Goal: Navigation & Orientation: Find specific page/section

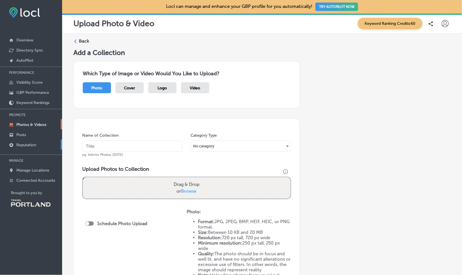
click at [32, 146] on p "Reputation" at bounding box center [26, 145] width 20 height 5
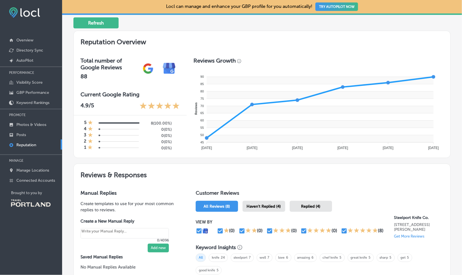
scroll to position [156, 0]
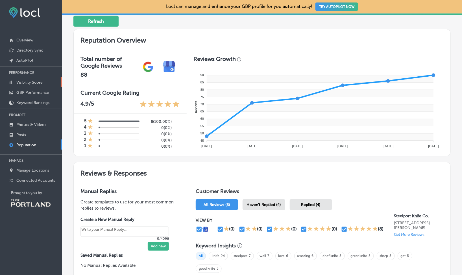
click at [42, 82] on p "Visibility Score" at bounding box center [29, 82] width 26 height 5
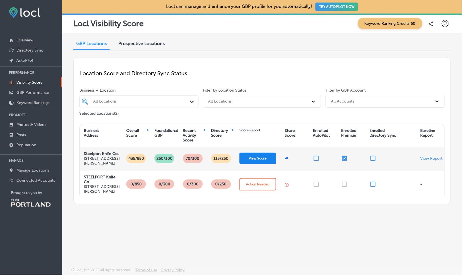
click at [258, 162] on button "View Score" at bounding box center [257, 158] width 37 height 11
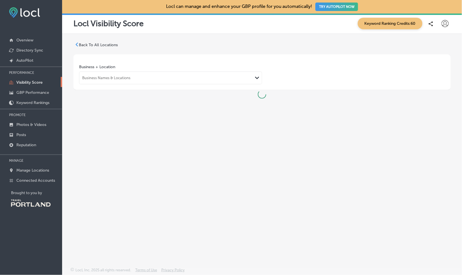
click at [357, 22] on span "Keyword Ranking Credits: 60" at bounding box center [389, 24] width 65 height 12
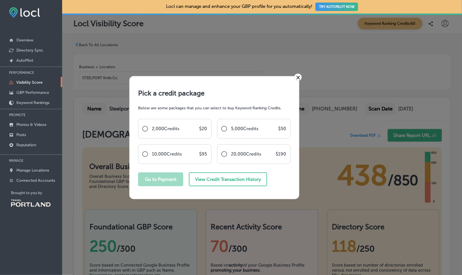
click at [299, 80] on link "×" at bounding box center [298, 77] width 8 height 7
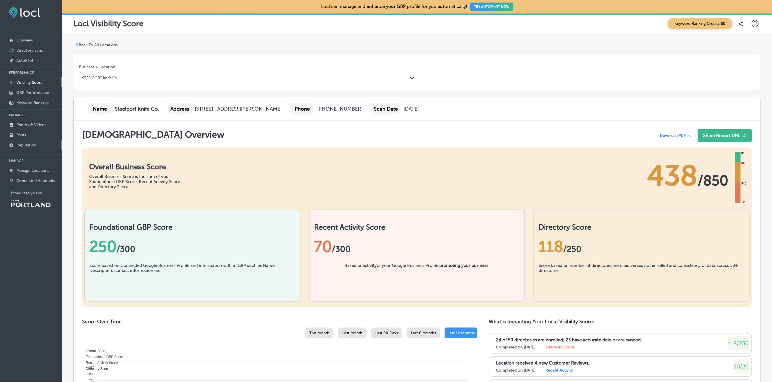
click at [32, 147] on p "Reputation" at bounding box center [26, 145] width 20 height 5
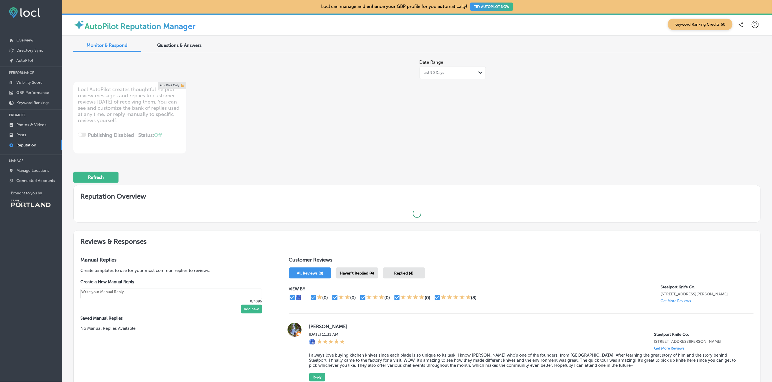
type textarea "x"
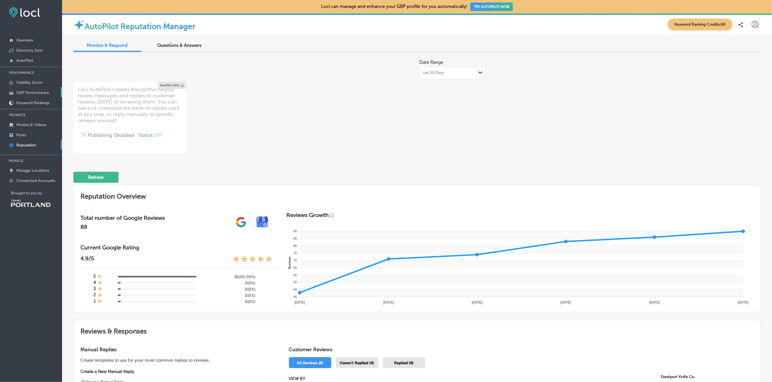
click at [33, 93] on p "GBP Performance" at bounding box center [32, 92] width 33 height 5
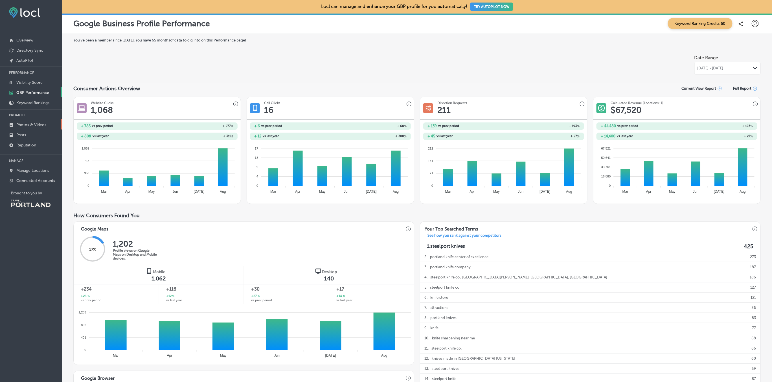
click at [24, 125] on p "Photos & Videos" at bounding box center [31, 124] width 30 height 5
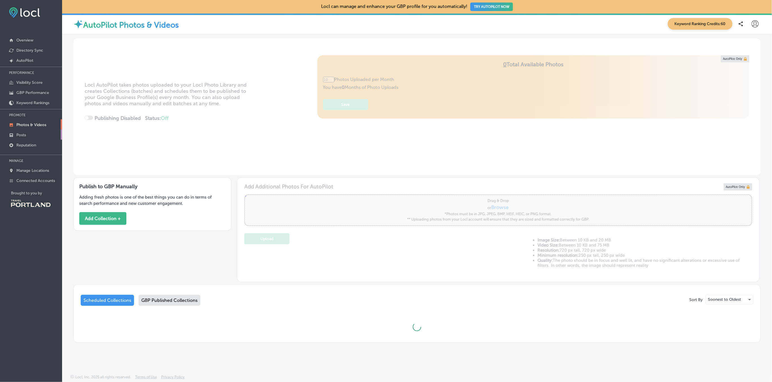
click at [31, 135] on link "Posts" at bounding box center [31, 134] width 62 height 10
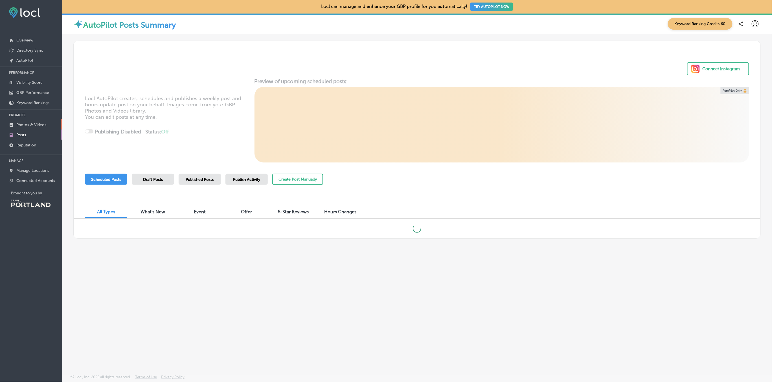
click at [30, 125] on p "Photos & Videos" at bounding box center [31, 124] width 30 height 5
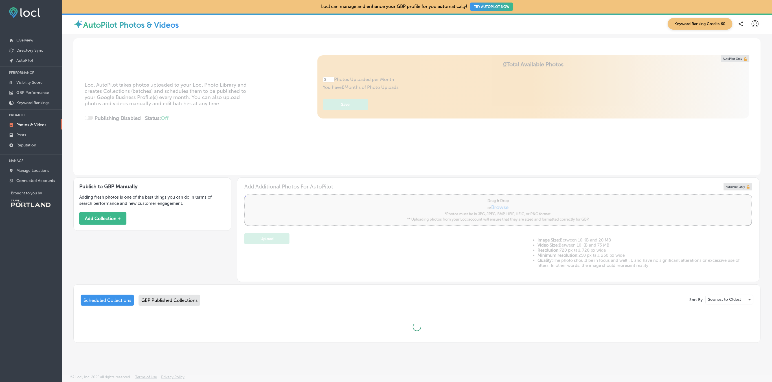
scroll to position [1, 0]
type input "5"
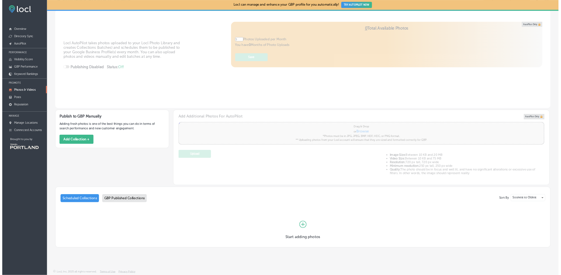
scroll to position [0, 0]
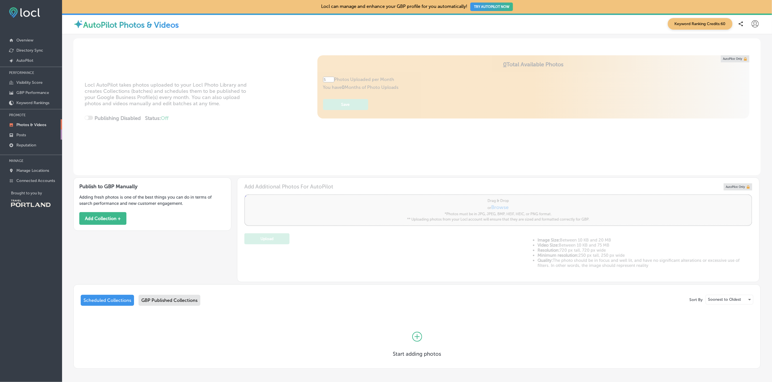
click at [22, 135] on p "Posts" at bounding box center [21, 135] width 10 height 5
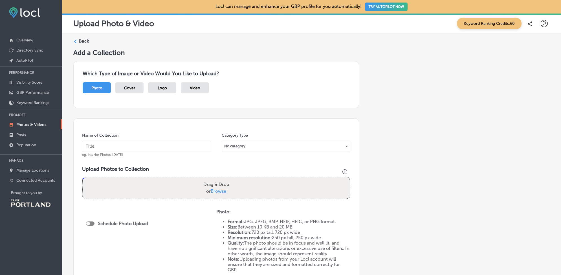
click at [546, 24] on icon at bounding box center [544, 23] width 7 height 7
click at [531, 72] on p "Log Out" at bounding box center [532, 72] width 17 height 7
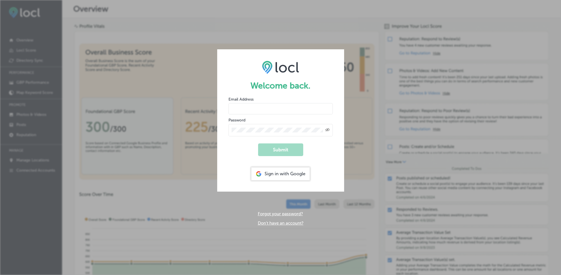
click at [258, 107] on input "email" at bounding box center [281, 108] width 104 height 11
type input "[PERSON_NAME][EMAIL_ADDRESS][DOMAIN_NAME]"
click at [329, 129] on icon "Created with Sketch." at bounding box center [327, 130] width 5 height 4
